Goal: Information Seeking & Learning: Learn about a topic

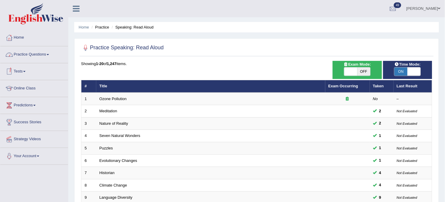
click at [39, 73] on link "Tests" at bounding box center [34, 70] width 68 height 15
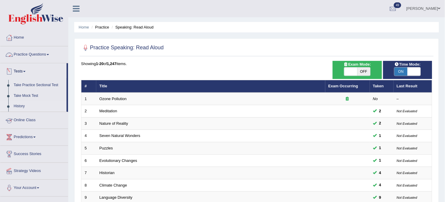
click at [19, 105] on link "History" at bounding box center [39, 106] width 56 height 11
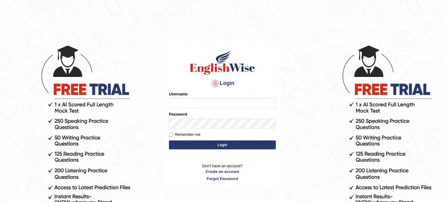
type input "obehi00"
click at [206, 141] on button "Login" at bounding box center [222, 145] width 107 height 9
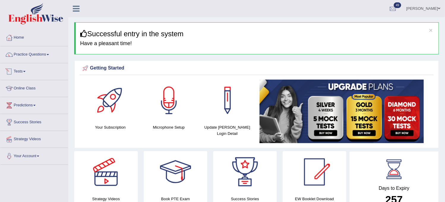
click at [31, 76] on link "Tests" at bounding box center [34, 70] width 68 height 15
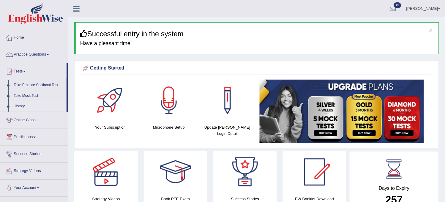
click at [21, 106] on link "History" at bounding box center [39, 106] width 56 height 11
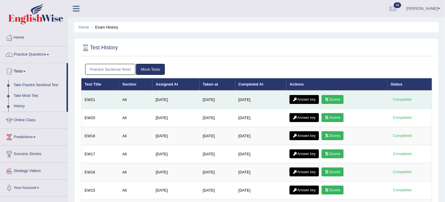
click at [329, 99] on icon at bounding box center [327, 100] width 4 height 4
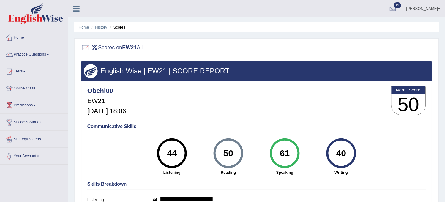
click at [99, 27] on link "History" at bounding box center [101, 27] width 12 height 4
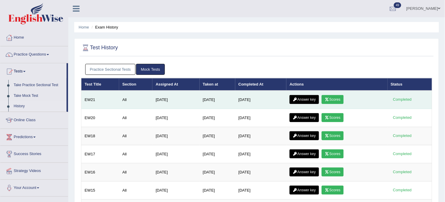
click at [309, 97] on link "Answer key" at bounding box center [304, 99] width 29 height 9
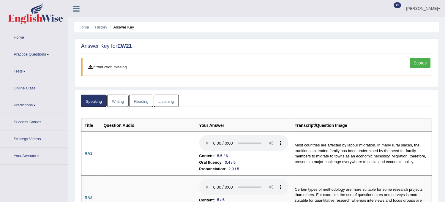
click at [120, 99] on link "Writing" at bounding box center [117, 101] width 21 height 12
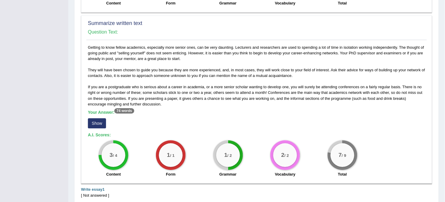
scroll to position [330, 0]
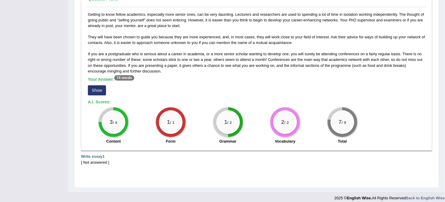
click at [93, 88] on button "Show" at bounding box center [97, 90] width 18 height 10
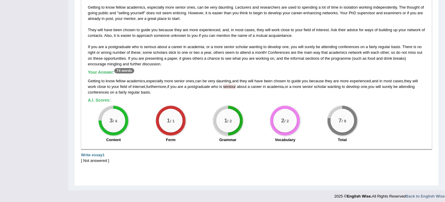
scroll to position [340, 0]
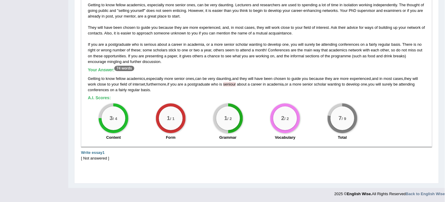
click at [97, 159] on div "[ Not answered ]" at bounding box center [256, 158] width 351 height 6
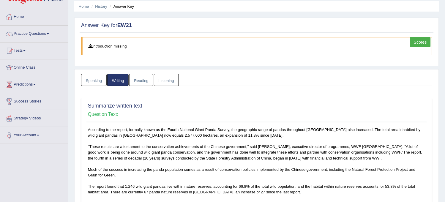
scroll to position [10, 0]
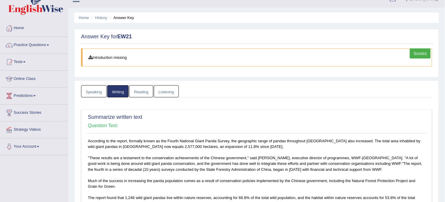
click at [146, 91] on link "Reading" at bounding box center [141, 91] width 24 height 12
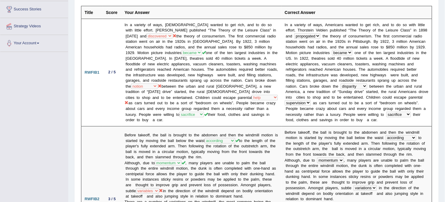
scroll to position [0, 0]
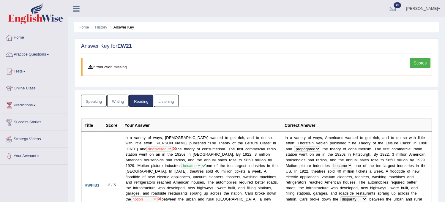
click at [172, 100] on link "Listening" at bounding box center [166, 101] width 25 height 12
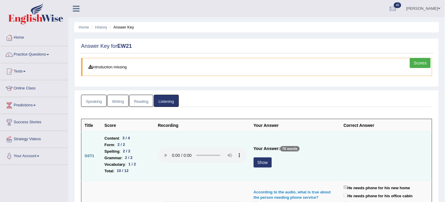
click at [262, 167] on button "Show" at bounding box center [263, 162] width 18 height 10
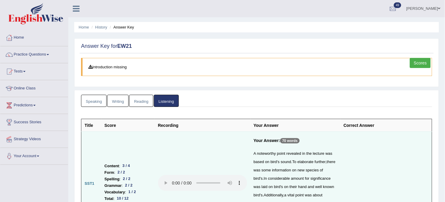
click at [422, 60] on link "Scores" at bounding box center [420, 63] width 21 height 10
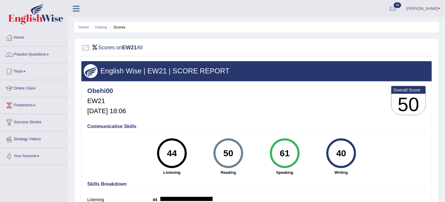
click at [401, 106] on h3 "50" at bounding box center [409, 104] width 34 height 21
click at [43, 56] on link "Practice Questions" at bounding box center [34, 53] width 68 height 15
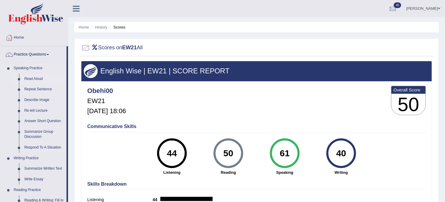
click at [37, 77] on link "Read Aloud" at bounding box center [44, 79] width 45 height 11
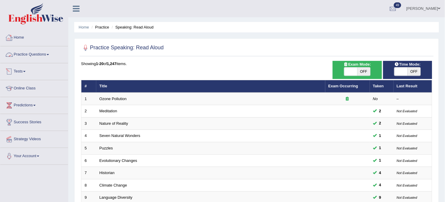
click at [37, 56] on link "Practice Questions" at bounding box center [34, 53] width 68 height 15
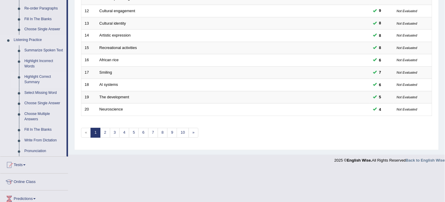
scroll to position [280, 0]
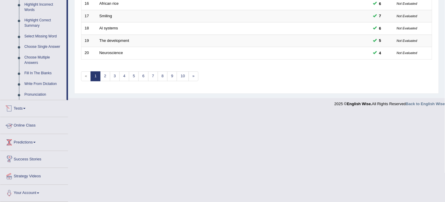
click at [36, 103] on link "Tests" at bounding box center [34, 107] width 68 height 15
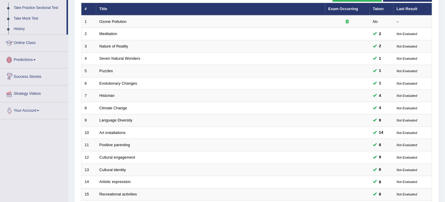
scroll to position [71, 0]
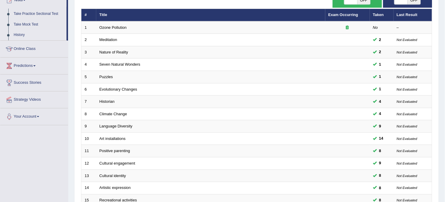
click at [20, 35] on link "History" at bounding box center [39, 35] width 56 height 11
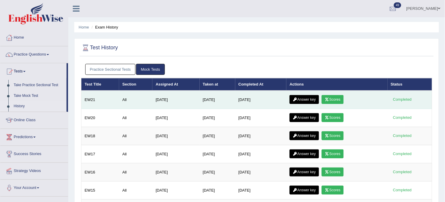
click at [308, 97] on link "Answer key" at bounding box center [304, 99] width 29 height 9
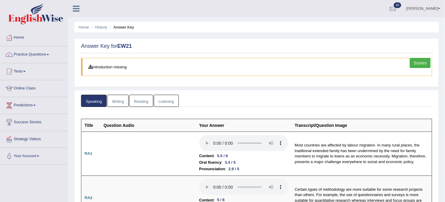
click at [138, 100] on link "Reading" at bounding box center [141, 101] width 24 height 12
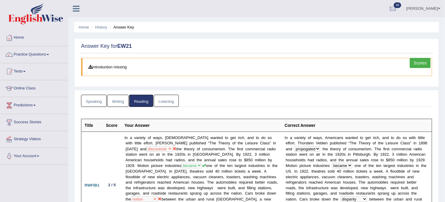
click at [163, 102] on link "Listening" at bounding box center [166, 101] width 25 height 12
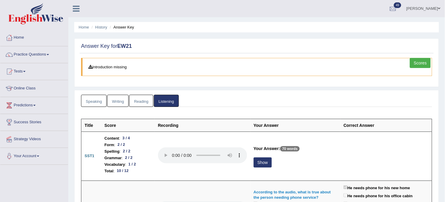
click at [44, 60] on link "Practice Questions" at bounding box center [34, 53] width 68 height 15
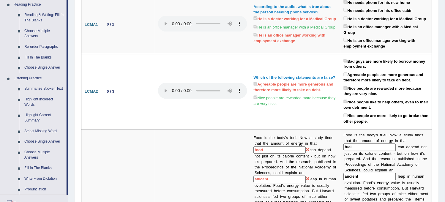
scroll to position [264, 0]
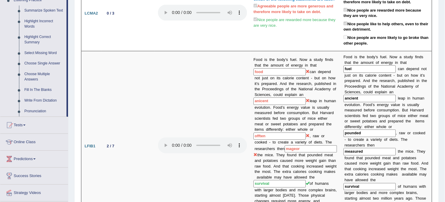
click at [44, 60] on link "Choose Single Answer" at bounding box center [44, 63] width 45 height 11
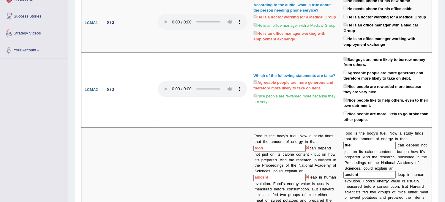
scroll to position [388, 0]
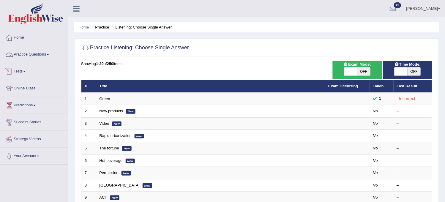
click at [34, 49] on link "Practice Questions" at bounding box center [34, 53] width 68 height 15
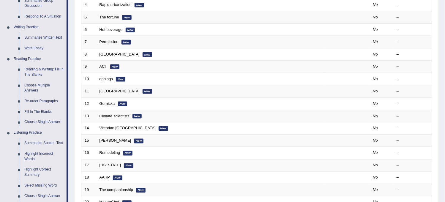
scroll to position [198, 0]
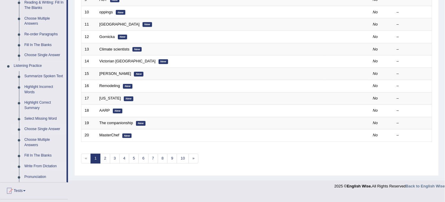
click at [40, 164] on link "Write From Dictation" at bounding box center [44, 166] width 45 height 11
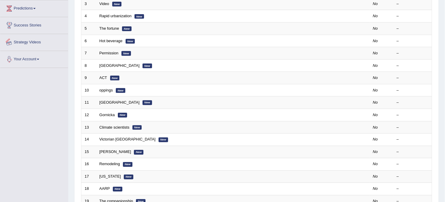
scroll to position [188, 0]
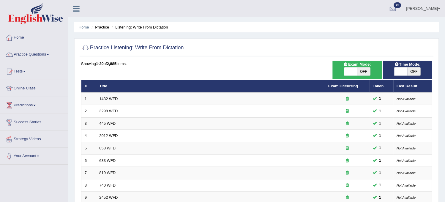
click at [403, 72] on span at bounding box center [400, 71] width 13 height 8
checkbox input "true"
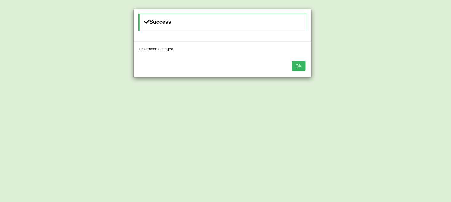
click at [299, 64] on button "OK" at bounding box center [299, 66] width 14 height 10
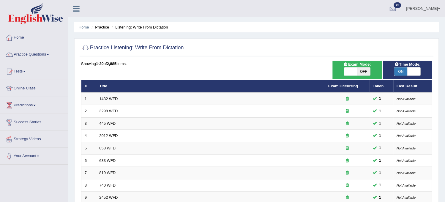
click at [360, 72] on span "OFF" at bounding box center [363, 71] width 13 height 8
checkbox input "true"
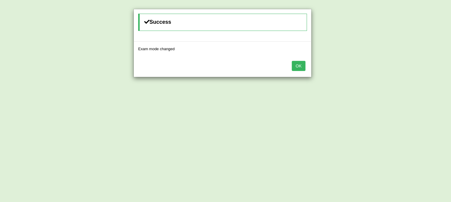
click at [295, 67] on button "OK" at bounding box center [299, 66] width 14 height 10
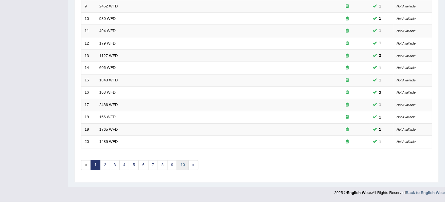
click at [182, 162] on link "10" at bounding box center [183, 165] width 12 height 10
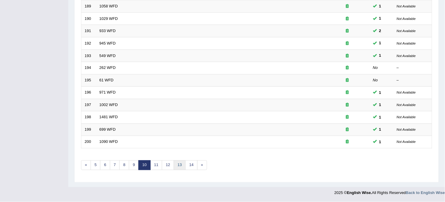
click at [176, 164] on link "13" at bounding box center [180, 165] width 12 height 10
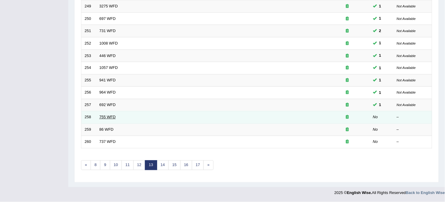
click at [108, 118] on link "755 WFD" at bounding box center [108, 117] width 16 height 4
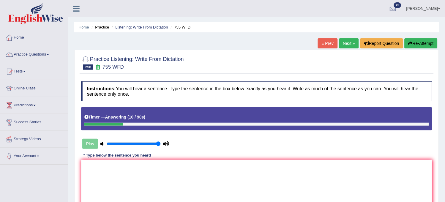
click at [416, 43] on button "Re-Attempt" at bounding box center [421, 43] width 33 height 10
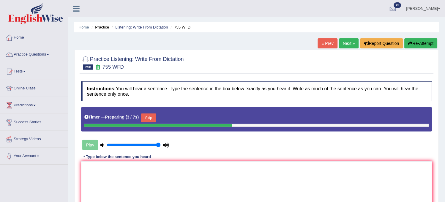
click at [149, 115] on button "Skip" at bounding box center [148, 117] width 15 height 9
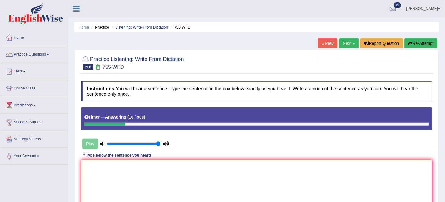
click at [138, 165] on textarea at bounding box center [256, 189] width 351 height 58
click at [117, 165] on textarea "This book be bowrowed" at bounding box center [256, 189] width 351 height 58
click at [135, 162] on textarea "This book be borowed" at bounding box center [256, 189] width 351 height 58
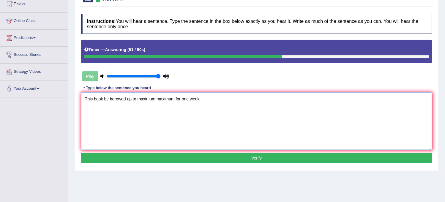
scroll to position [99, 0]
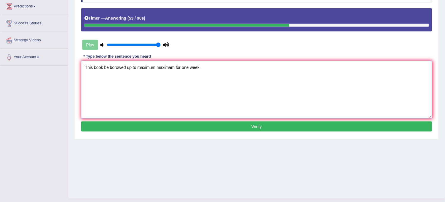
type textarea "This book be borowed up to maximum maximam for one week."
click at [168, 123] on button "Verify" at bounding box center [256, 126] width 351 height 10
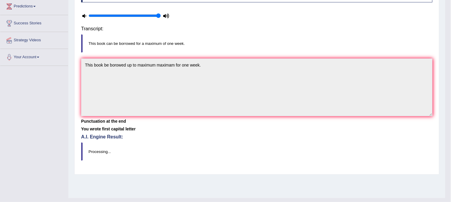
click at [168, 103] on body "Toggle navigation Home Practice Questions Speaking Practice Read Aloud Repeat S…" at bounding box center [225, 2] width 451 height 202
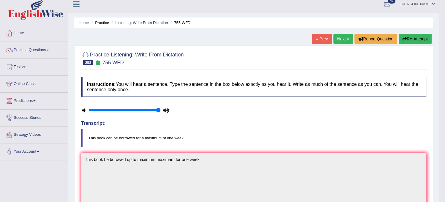
scroll to position [0, 0]
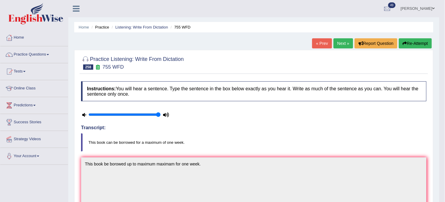
click at [339, 43] on link "Next »" at bounding box center [344, 43] width 20 height 10
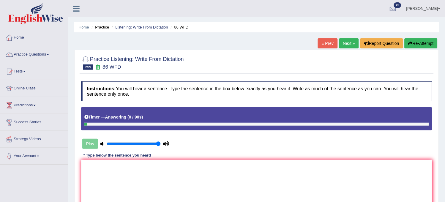
click at [423, 45] on button "Re-Attempt" at bounding box center [421, 43] width 33 height 10
click at [351, 171] on textarea at bounding box center [256, 189] width 351 height 58
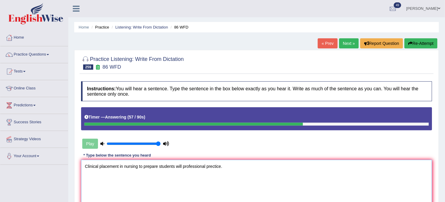
scroll to position [33, 0]
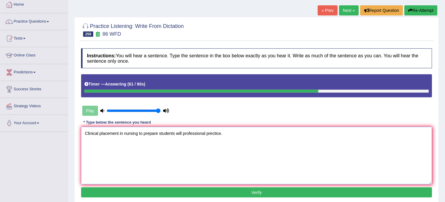
type textarea "Clinical placement in nursing to prepare students will professional prectice."
click at [297, 195] on button "Verify" at bounding box center [256, 192] width 351 height 10
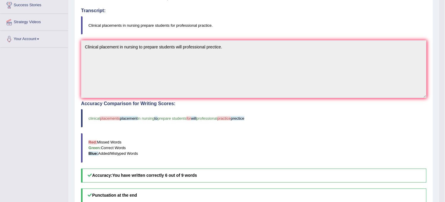
scroll to position [132, 0]
